Goal: Check status: Check status

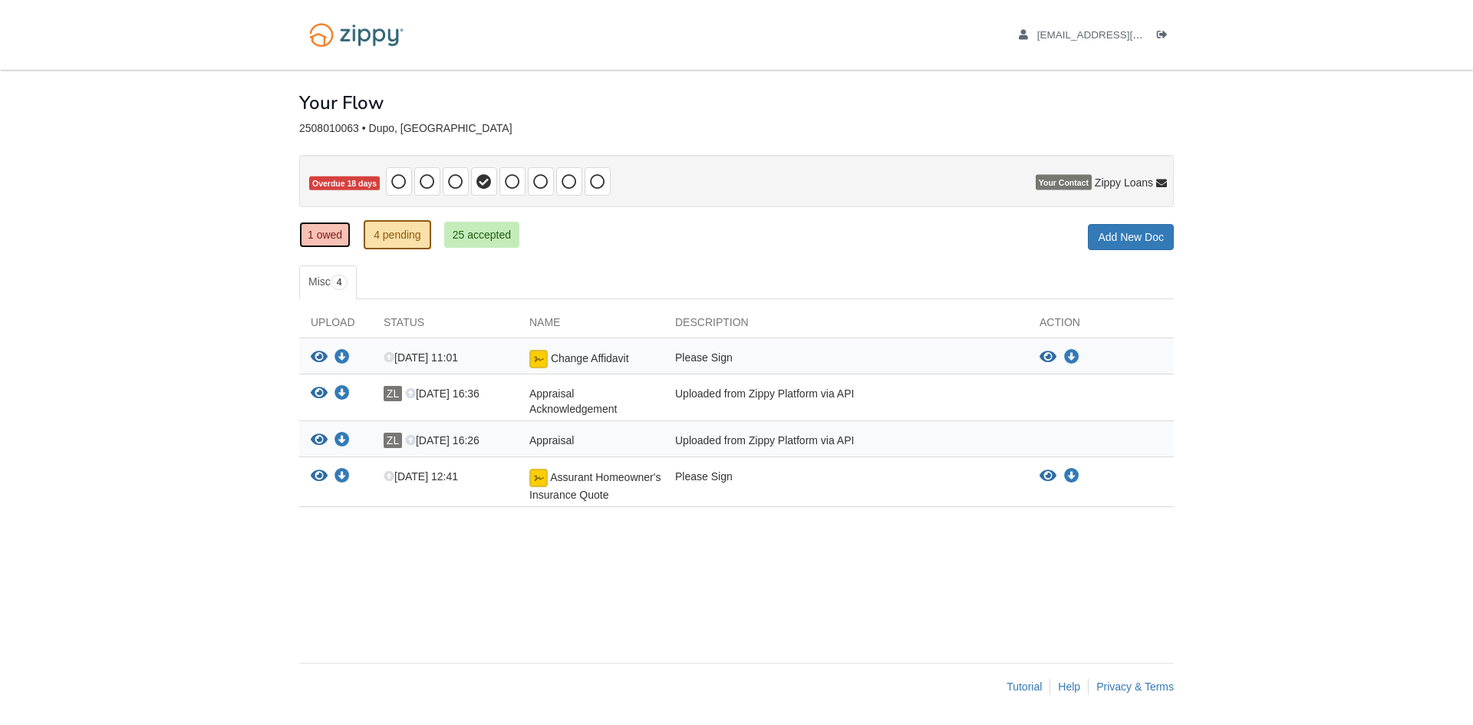
click at [310, 229] on link "1 owed" at bounding box center [324, 235] width 51 height 26
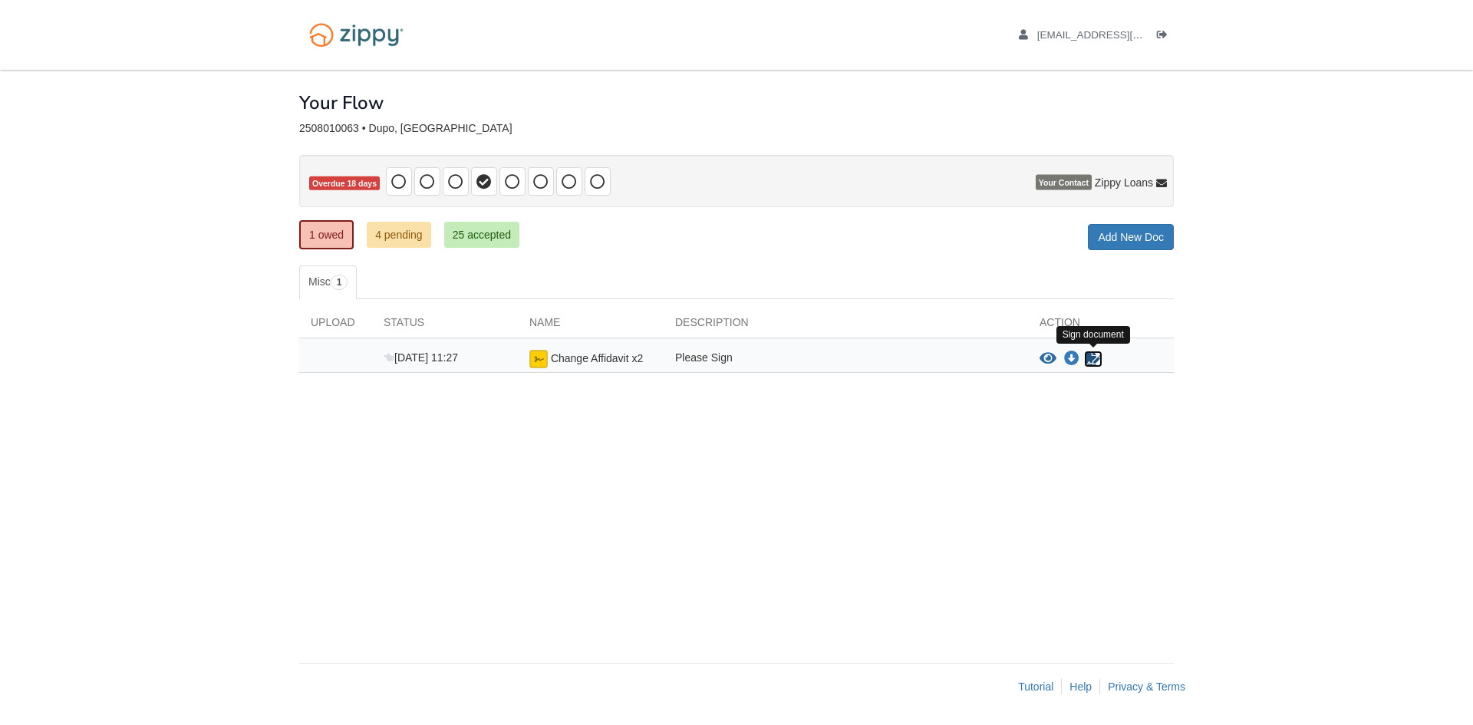
click at [1091, 358] on icon "Sign Form" at bounding box center [1093, 358] width 17 height 15
click at [655, 496] on div "× × × Pending Add Document Notice document will be included in the email sent t…" at bounding box center [736, 359] width 875 height 578
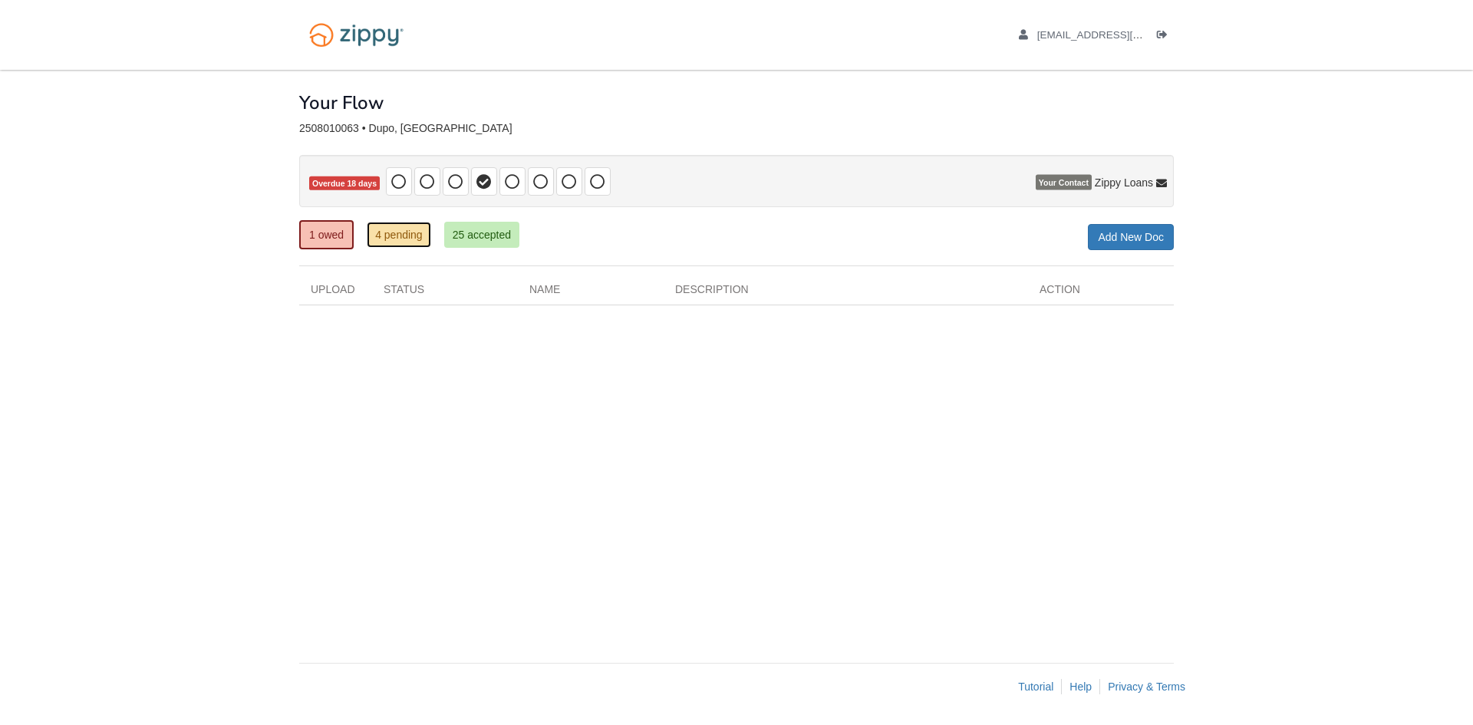
click at [397, 239] on link "4 pending" at bounding box center [399, 235] width 64 height 26
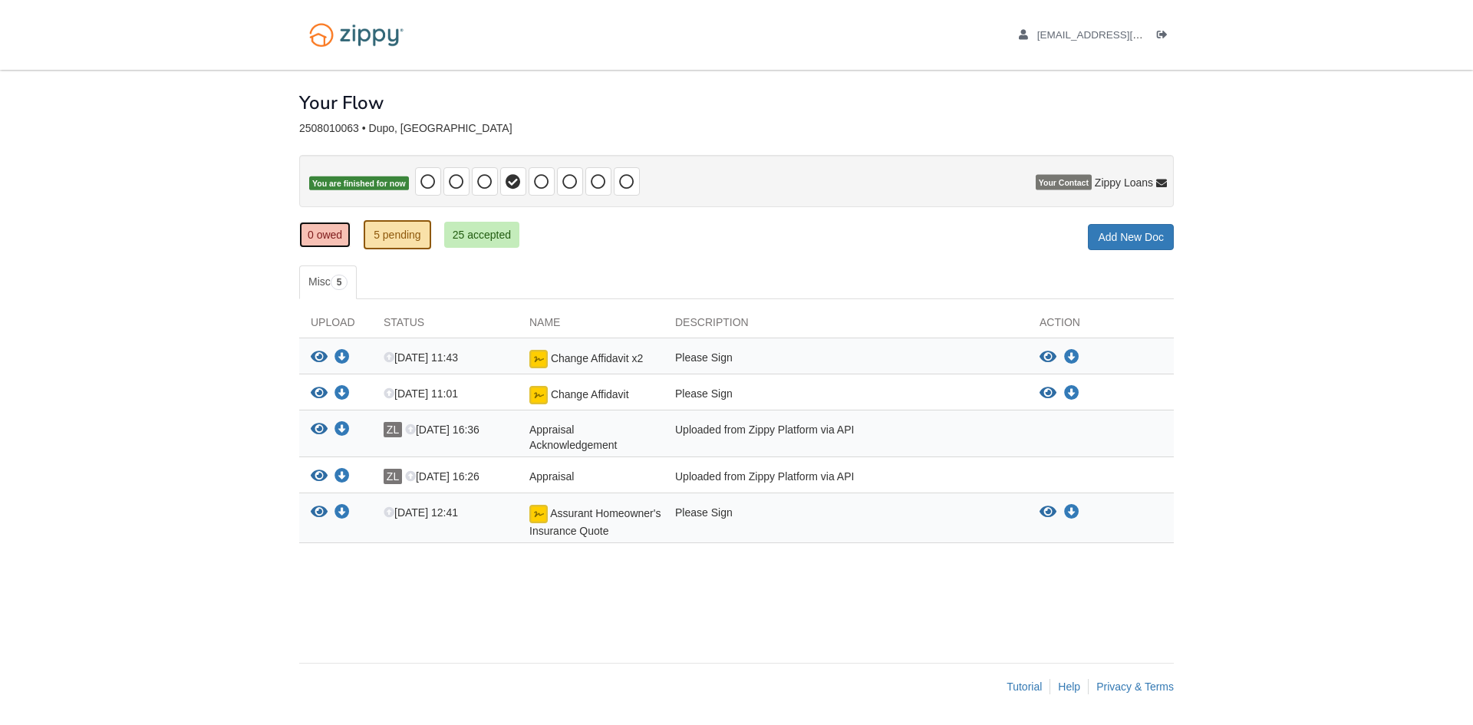
click at [320, 235] on link "0 owed" at bounding box center [324, 235] width 51 height 26
